Goal: Information Seeking & Learning: Learn about a topic

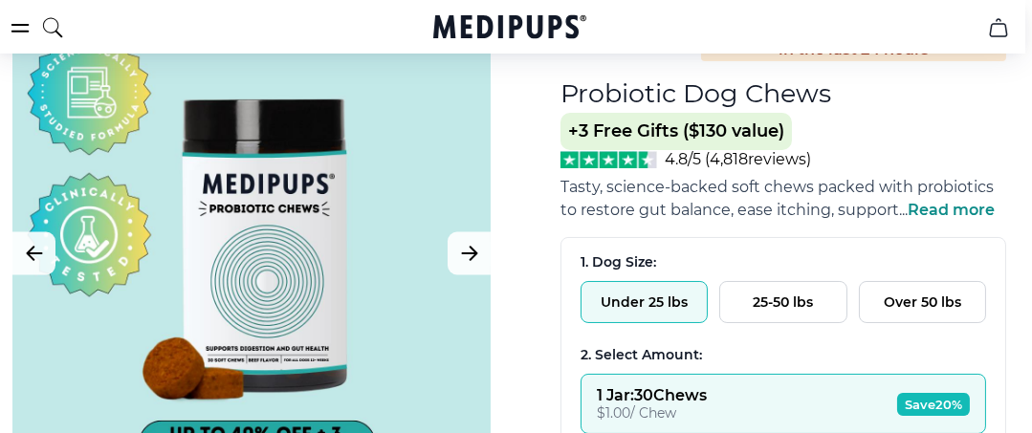
scroll to position [186, 7]
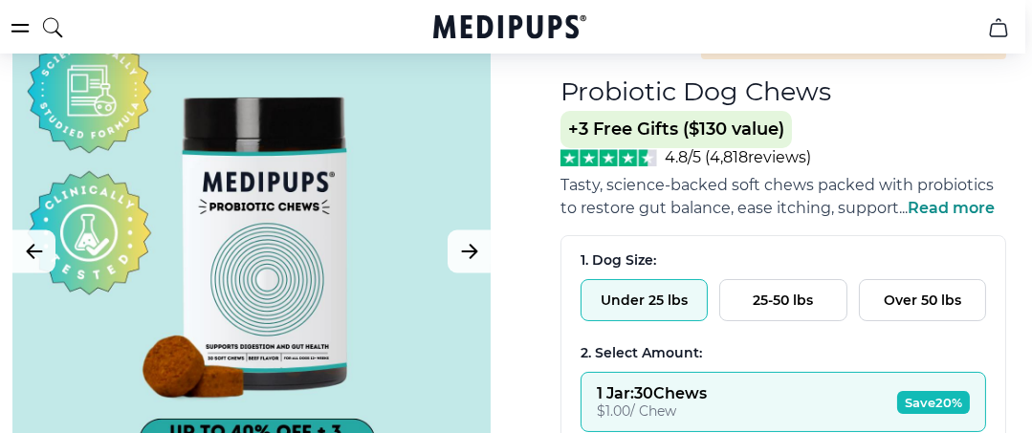
click at [942, 213] on span "Read more" at bounding box center [950, 208] width 87 height 18
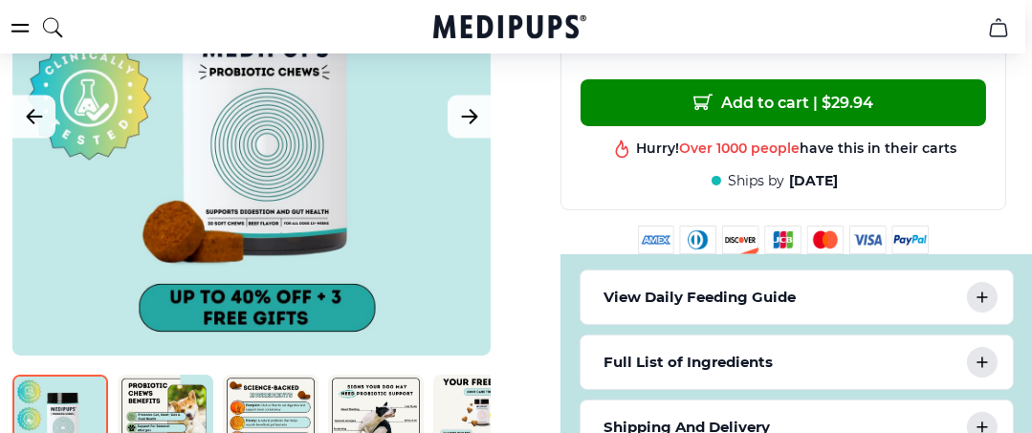
scroll to position [1054, 7]
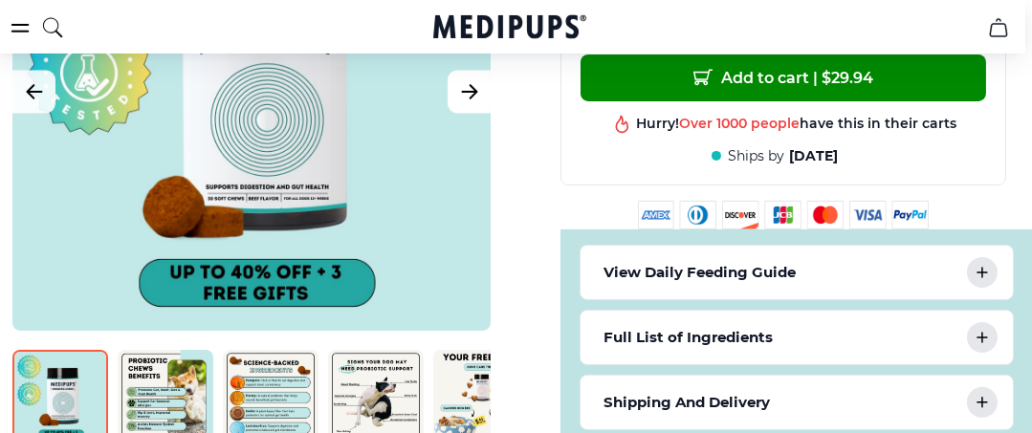
click at [473, 85] on icon "Next Image" at bounding box center [469, 91] width 14 height 13
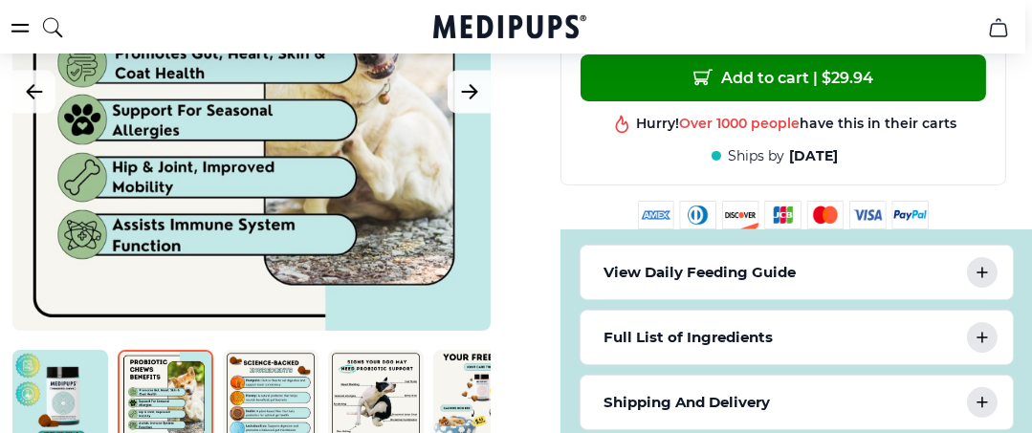
click at [325, 207] on div at bounding box center [251, 92] width 478 height 478
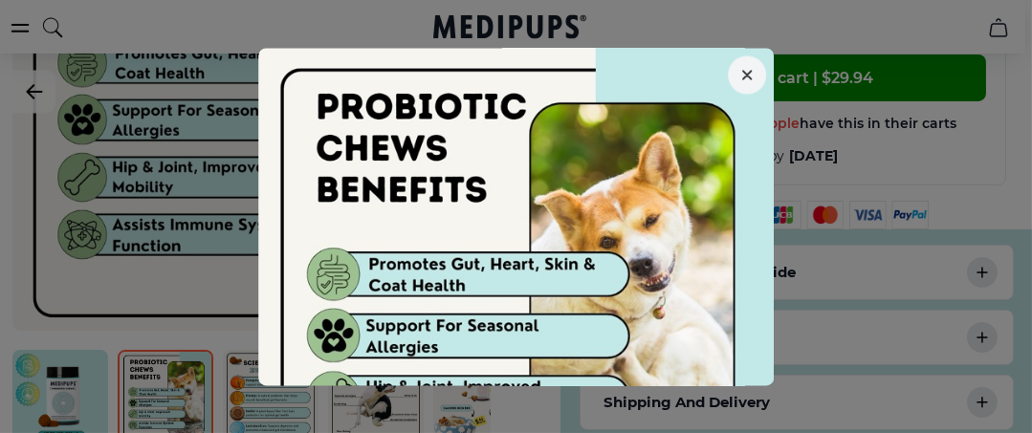
click at [733, 338] on img at bounding box center [516, 306] width 516 height 516
click at [621, 338] on img at bounding box center [516, 306] width 516 height 516
click at [749, 75] on icon "button" at bounding box center [747, 75] width 10 height 10
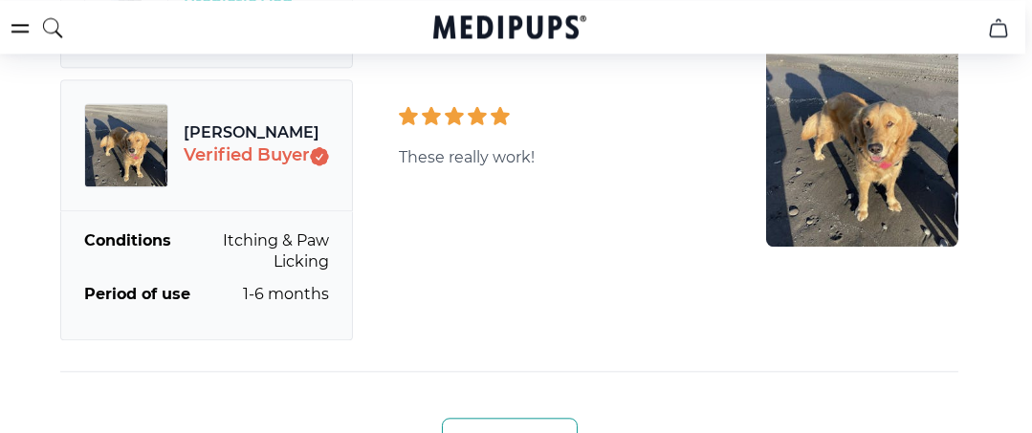
scroll to position [7099, 7]
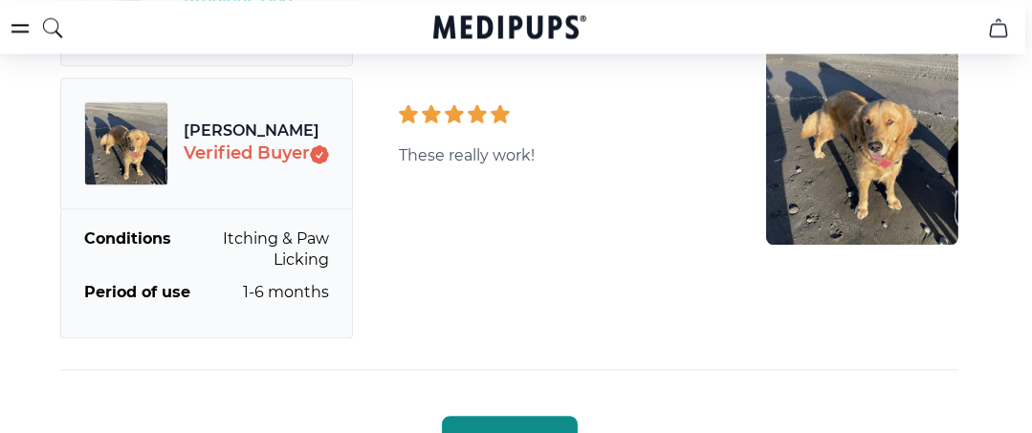
click at [551, 416] on button "Show More" at bounding box center [510, 439] width 136 height 46
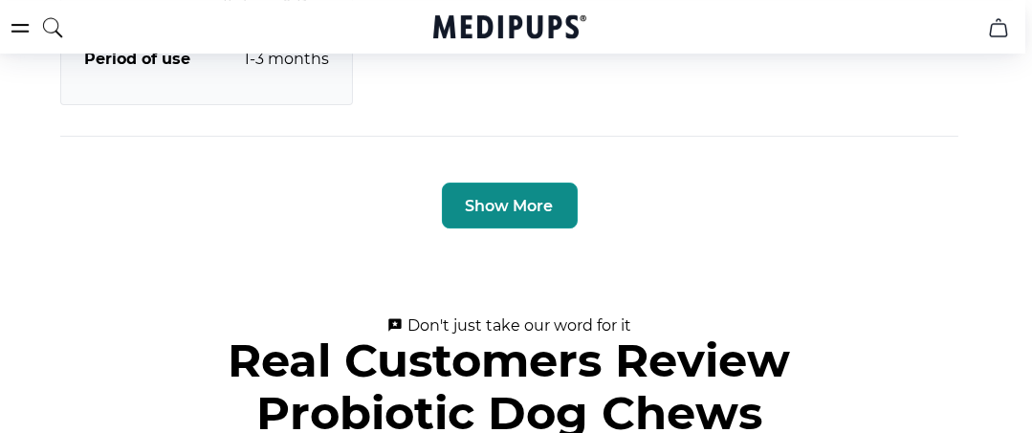
scroll to position [10261, 7]
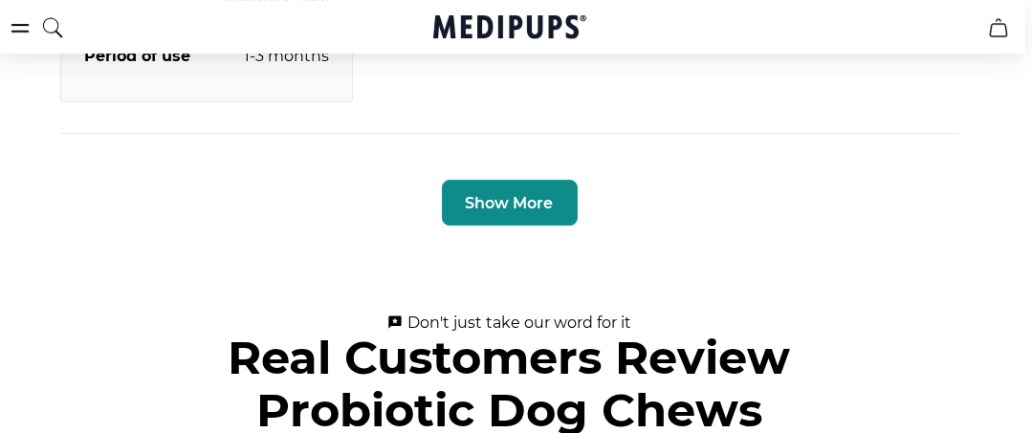
click at [539, 180] on button "Show More" at bounding box center [510, 203] width 136 height 46
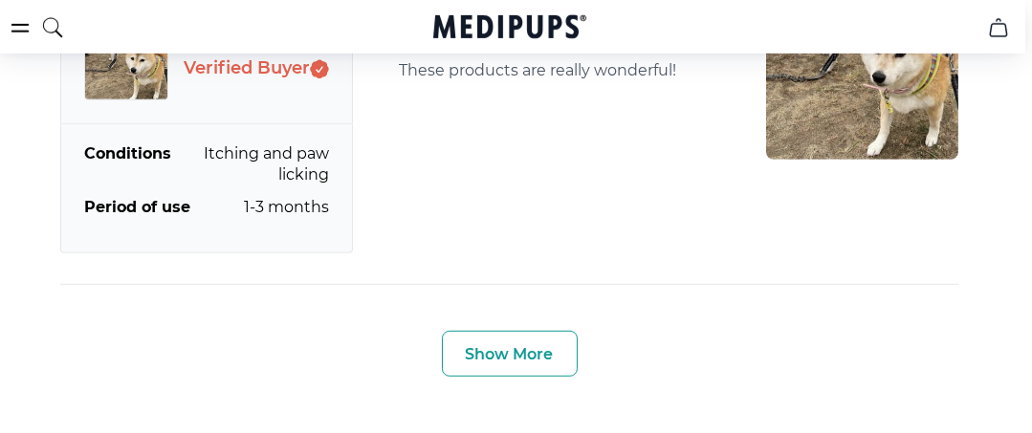
scroll to position [13005, 7]
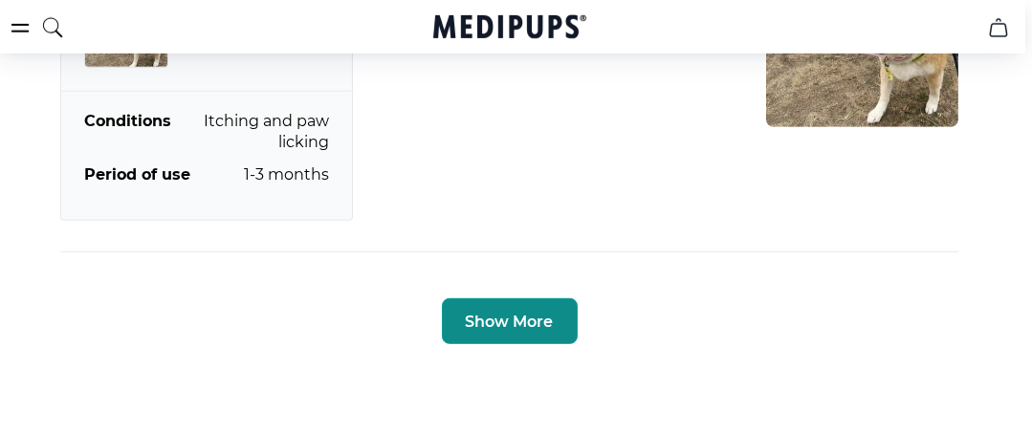
click at [513, 298] on button "Show More" at bounding box center [510, 321] width 136 height 46
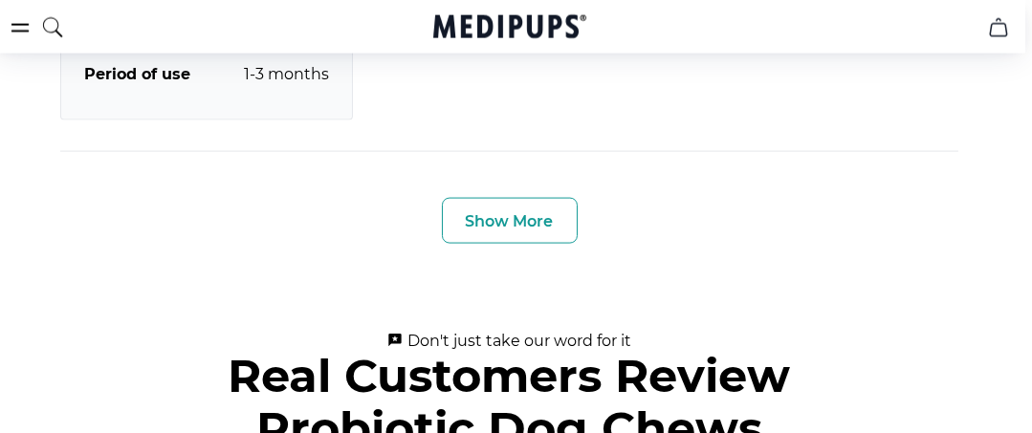
scroll to position [15924, 7]
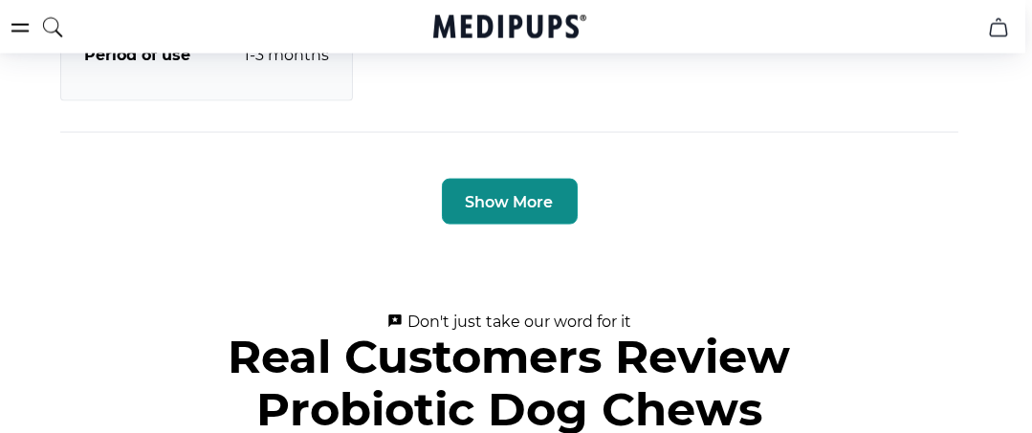
click at [506, 179] on button "Show More" at bounding box center [510, 202] width 136 height 46
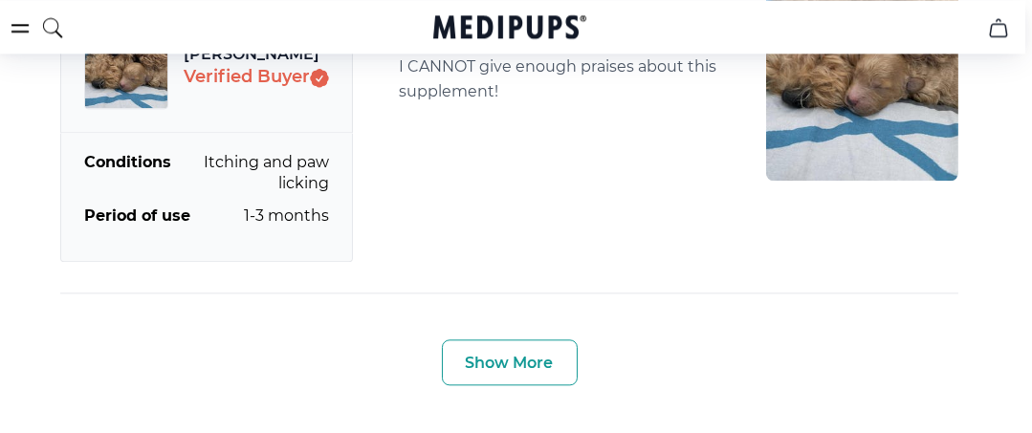
scroll to position [18564, 7]
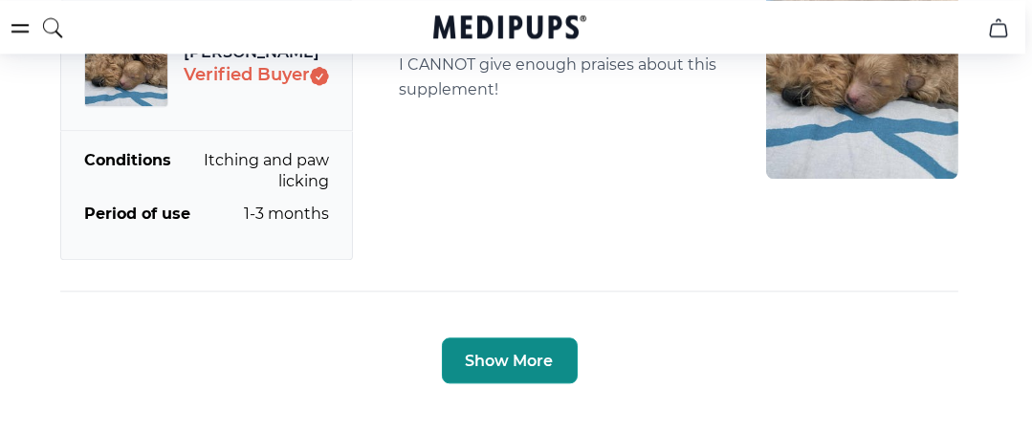
click at [486, 337] on button "Show More" at bounding box center [510, 360] width 136 height 46
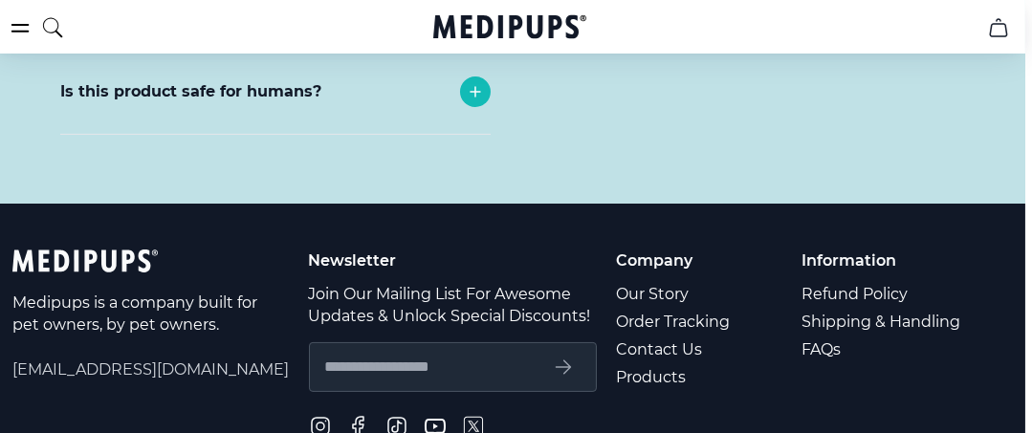
scroll to position [23393, 7]
